Goal: Task Accomplishment & Management: Manage account settings

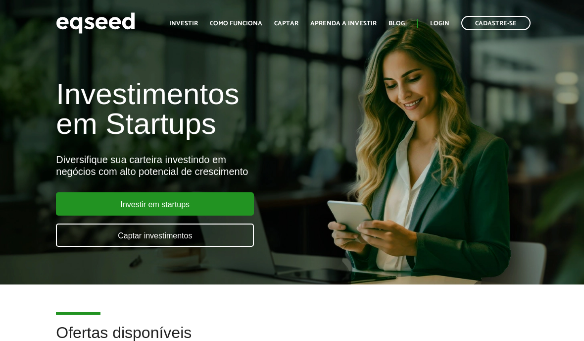
click at [438, 23] on link "Login" at bounding box center [439, 23] width 19 height 6
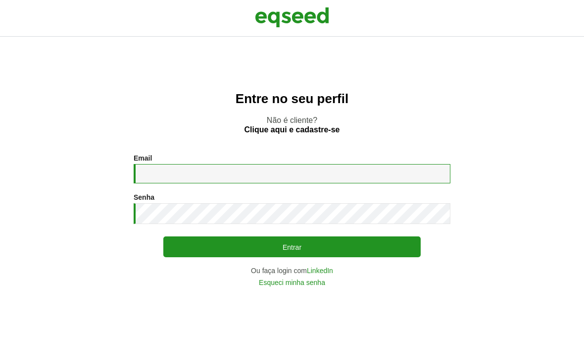
click at [159, 183] on input "Email *" at bounding box center [292, 173] width 317 height 19
type input "**********"
click at [401, 257] on button "Entrar" at bounding box center [292, 246] width 258 height 21
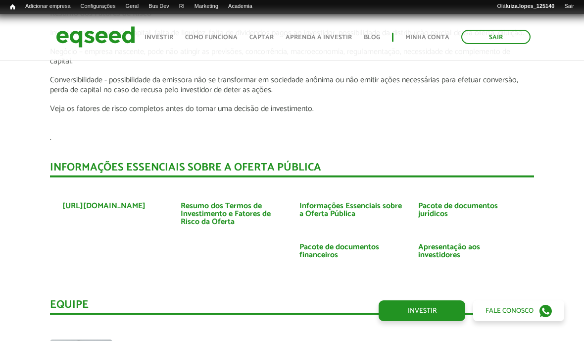
scroll to position [1720, 0]
click at [306, 203] on link "Informações Essenciais sobre a Oferta Pública" at bounding box center [352, 211] width 104 height 16
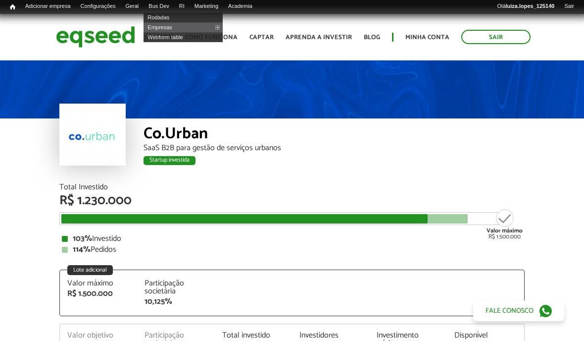
click at [159, 18] on link "Rodadas" at bounding box center [183, 17] width 79 height 10
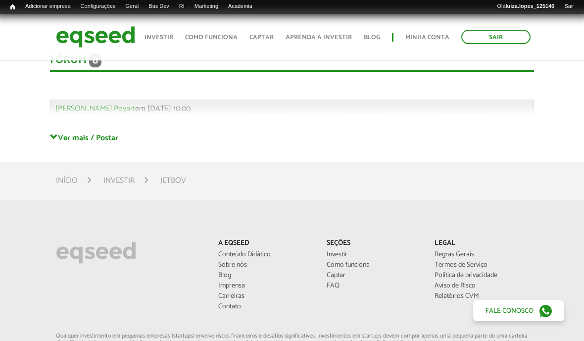
scroll to position [2099, 0]
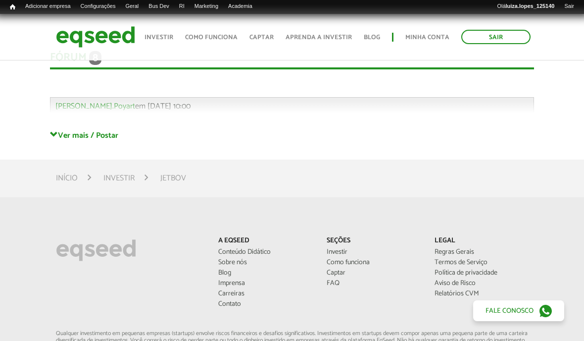
click at [104, 135] on link "Ver mais / Postar" at bounding box center [292, 134] width 484 height 9
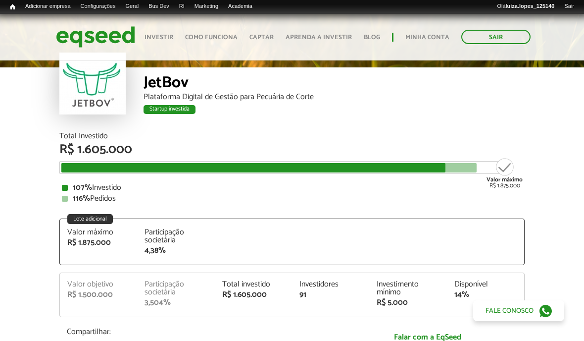
scroll to position [0, 0]
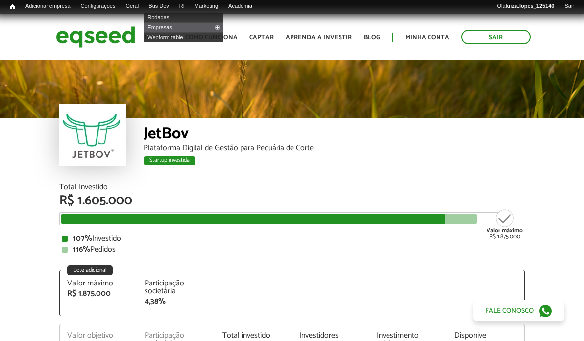
click at [160, 21] on link "Rodadas" at bounding box center [183, 17] width 79 height 10
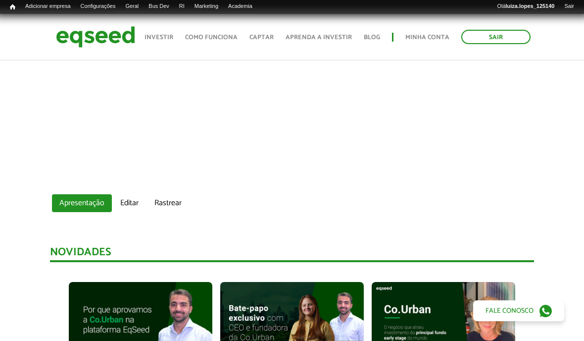
scroll to position [543, 0]
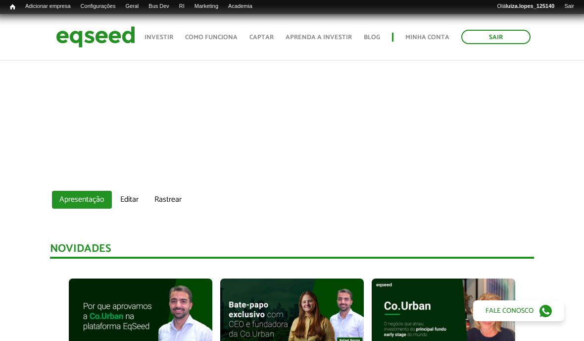
click at [125, 201] on link "Editar" at bounding box center [129, 200] width 33 height 18
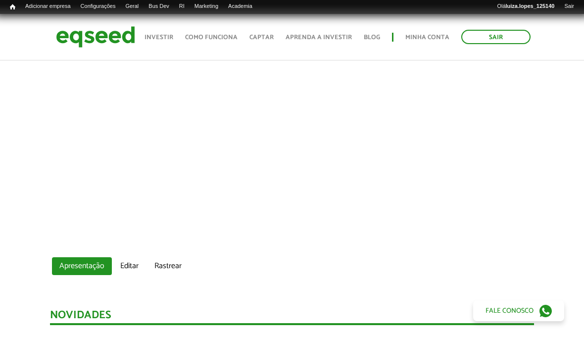
scroll to position [536, 0]
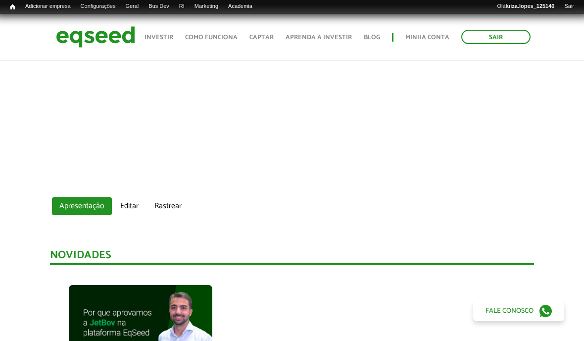
click at [130, 205] on link "Editar" at bounding box center [129, 206] width 33 height 18
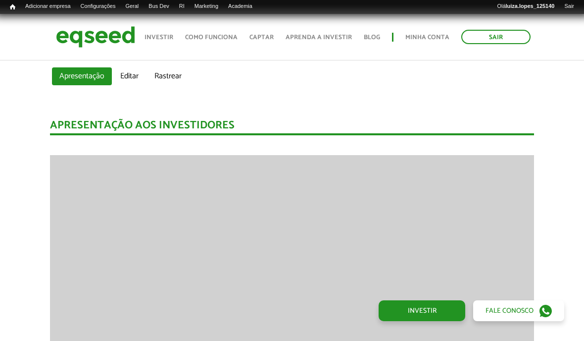
scroll to position [630, 0]
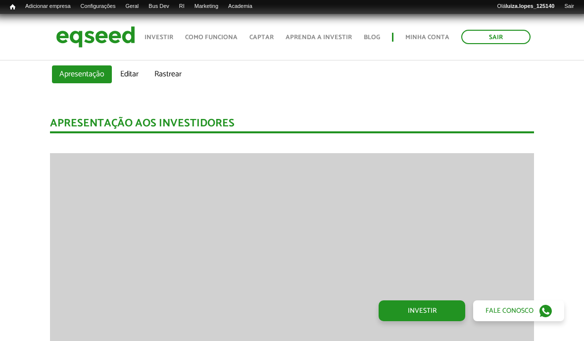
click at [130, 77] on link "Editar" at bounding box center [129, 74] width 33 height 18
